Goal: Find specific page/section: Find specific page/section

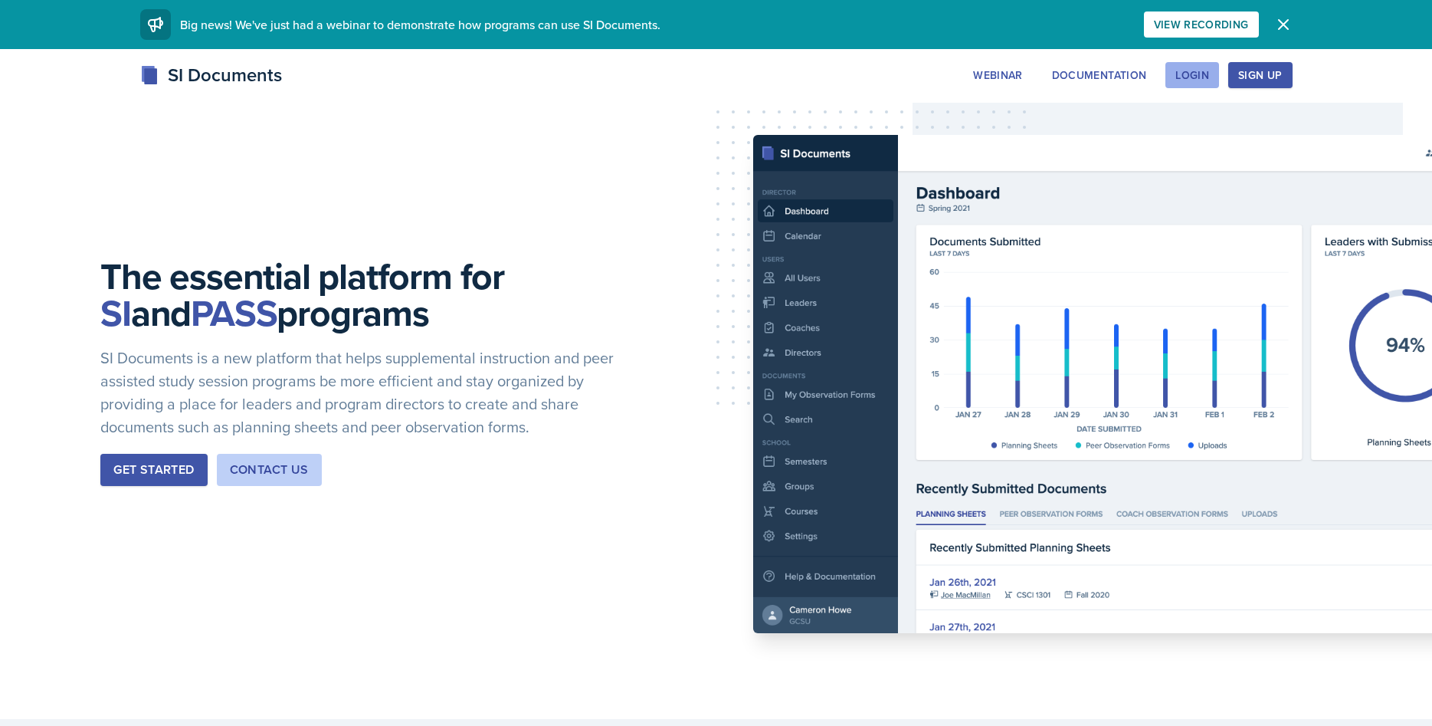
click at [1209, 83] on button "Login" at bounding box center [1193, 75] width 54 height 26
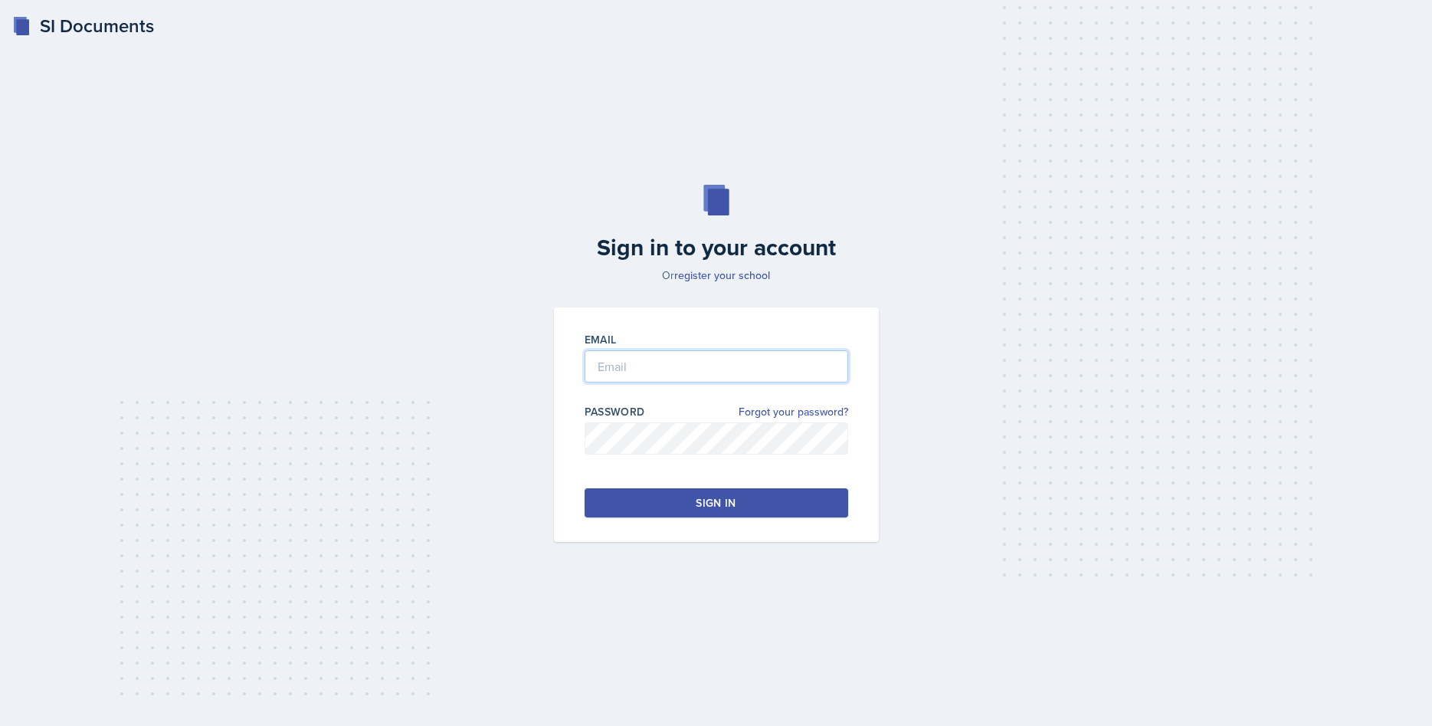
click at [684, 375] on input "email" at bounding box center [717, 366] width 264 height 32
click at [720, 365] on input "emacdon7" at bounding box center [717, 366] width 264 height 32
type input "[EMAIL_ADDRESS][DOMAIN_NAME]"
click at [736, 508] on div "Sign in" at bounding box center [716, 502] width 40 height 15
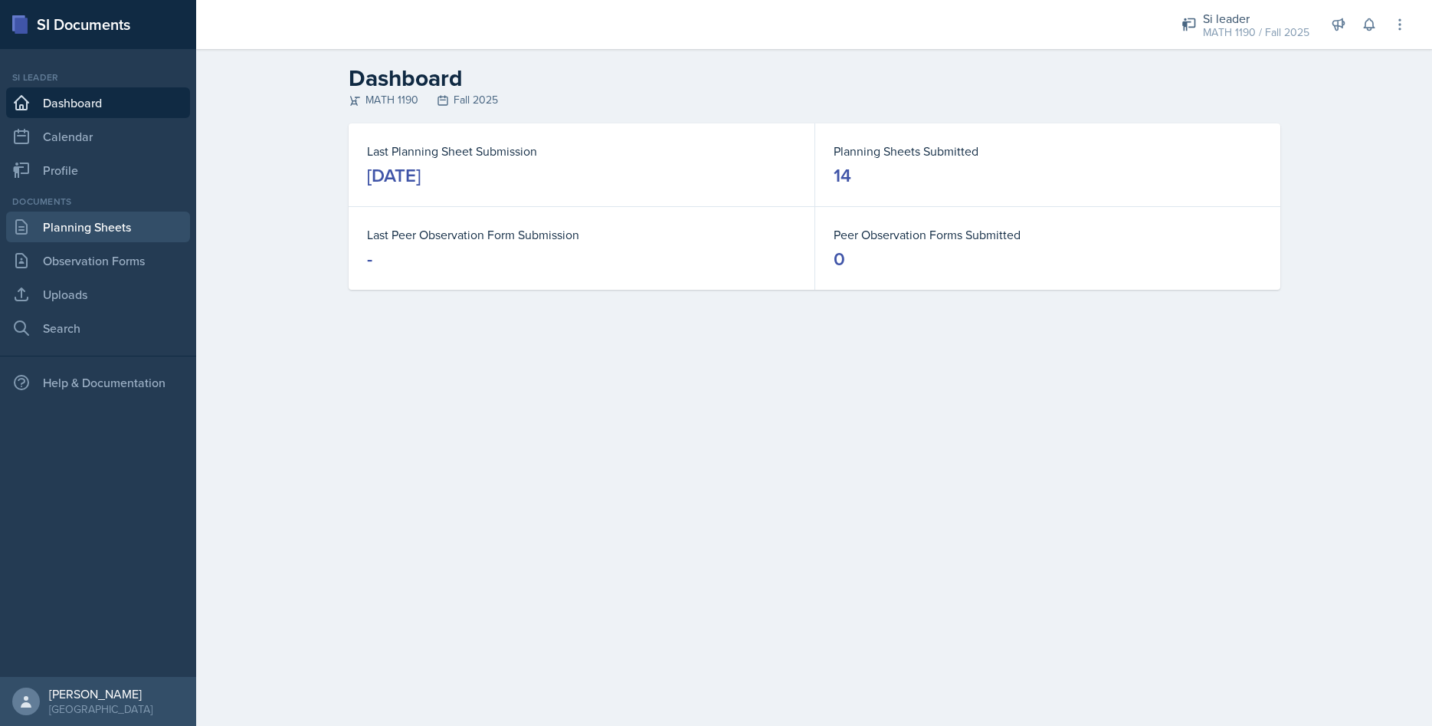
click at [95, 226] on link "Planning Sheets" at bounding box center [98, 226] width 184 height 31
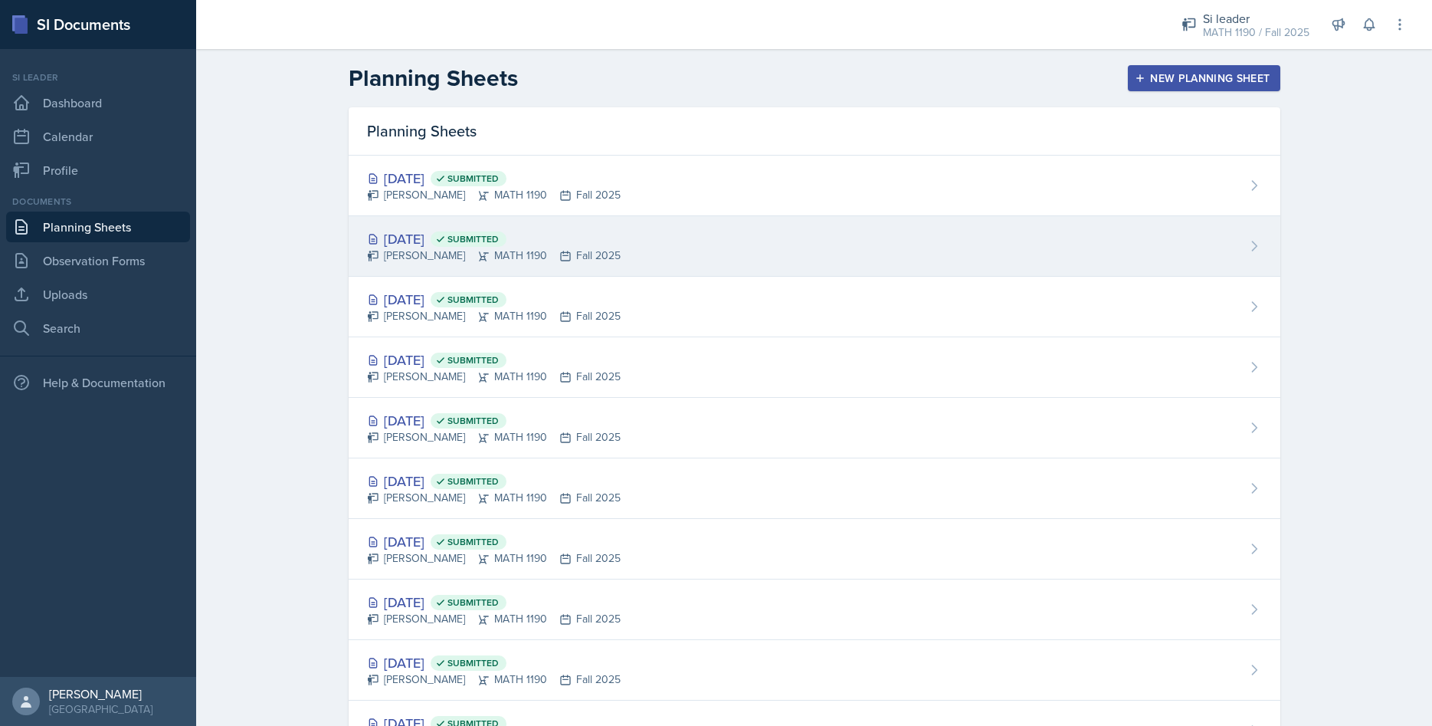
click at [458, 229] on div "[DATE] Submitted" at bounding box center [494, 238] width 254 height 21
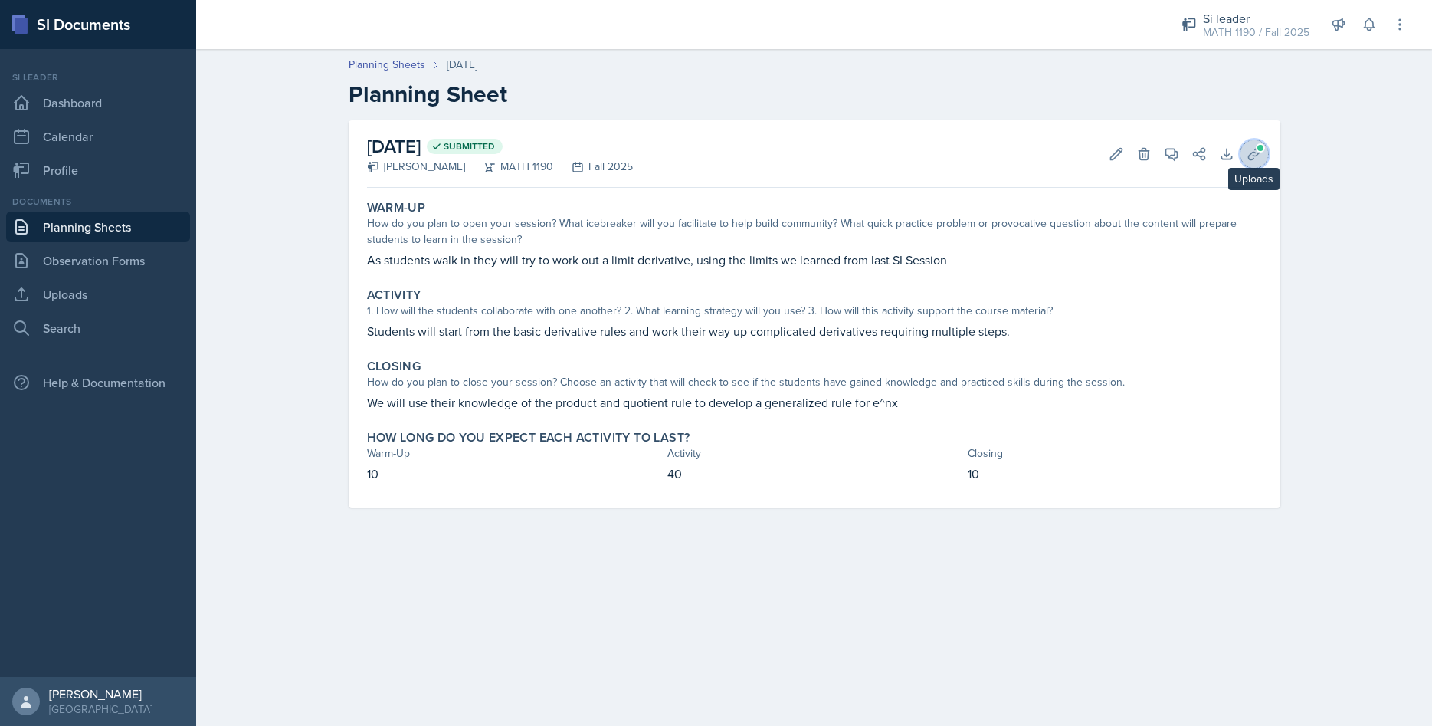
click at [1245, 156] on button "Uploads" at bounding box center [1255, 154] width 28 height 28
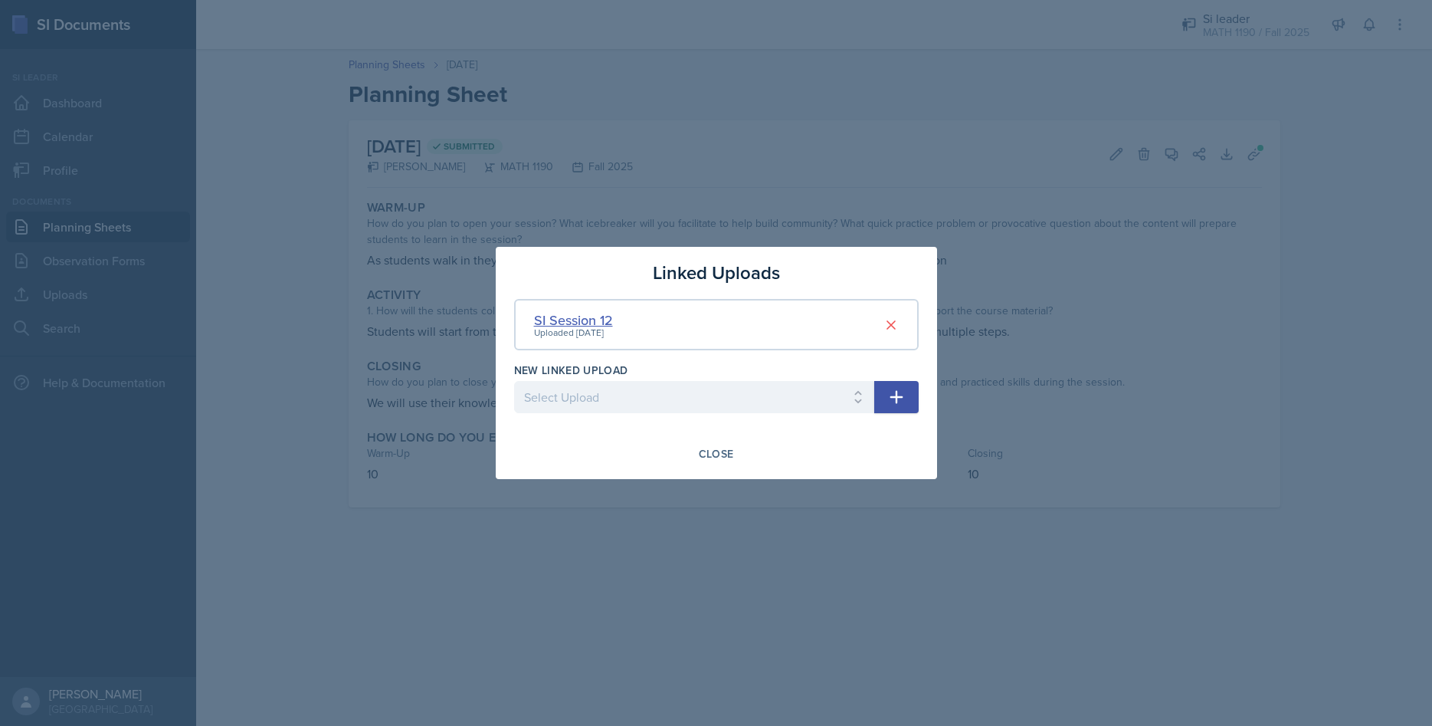
click at [569, 323] on div "SI Session 12" at bounding box center [573, 320] width 79 height 21
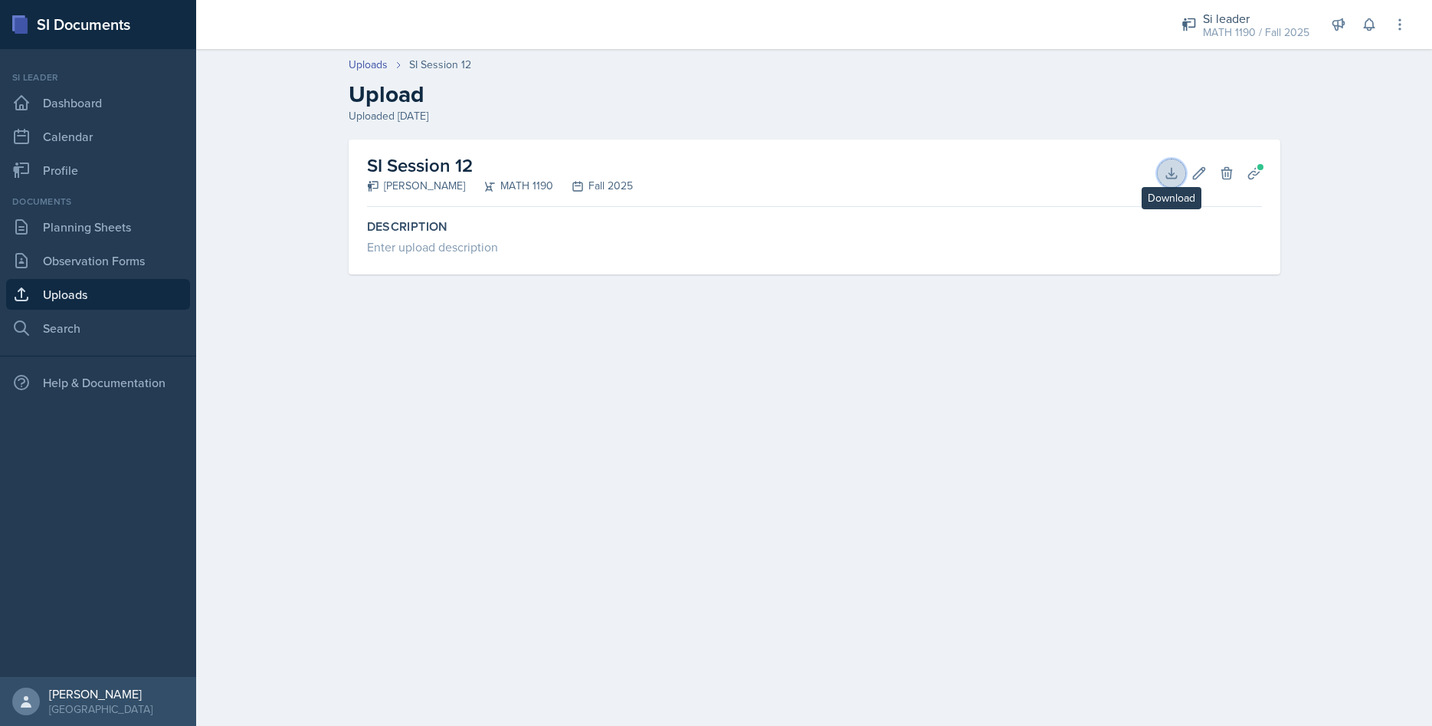
click at [1166, 178] on icon at bounding box center [1171, 173] width 10 height 10
